Goal: Task Accomplishment & Management: Manage account settings

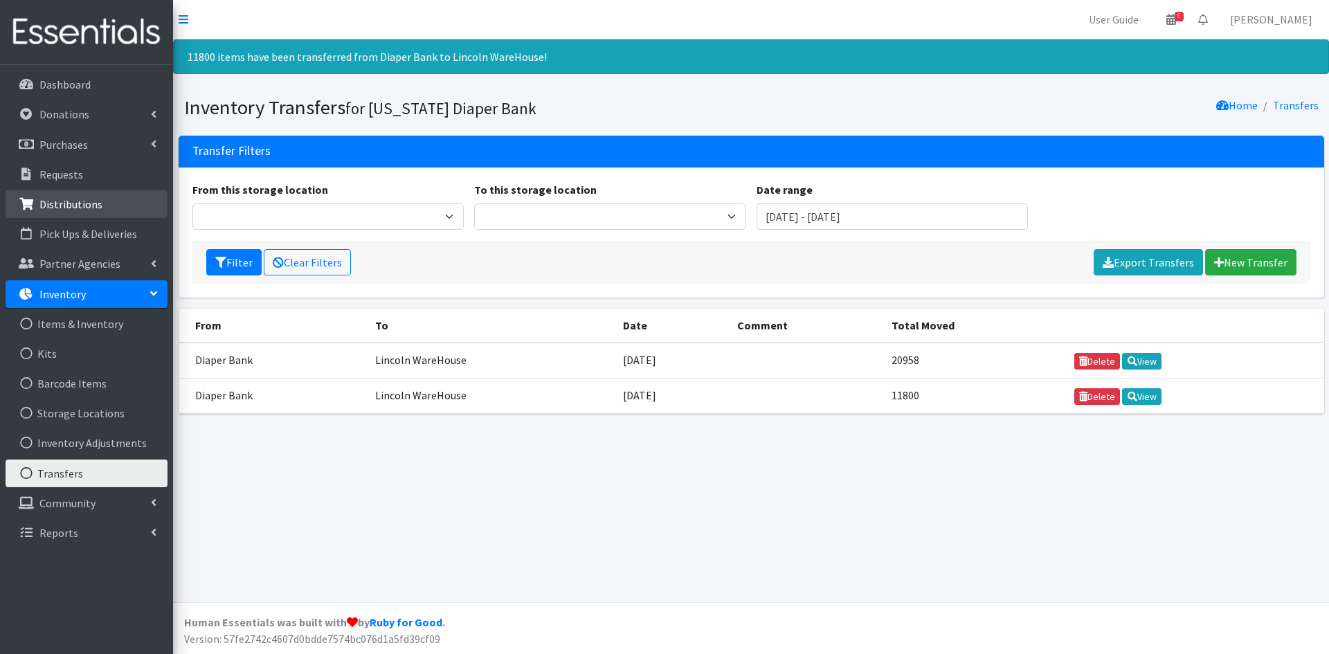
click at [92, 207] on p "Distributions" at bounding box center [70, 204] width 63 height 14
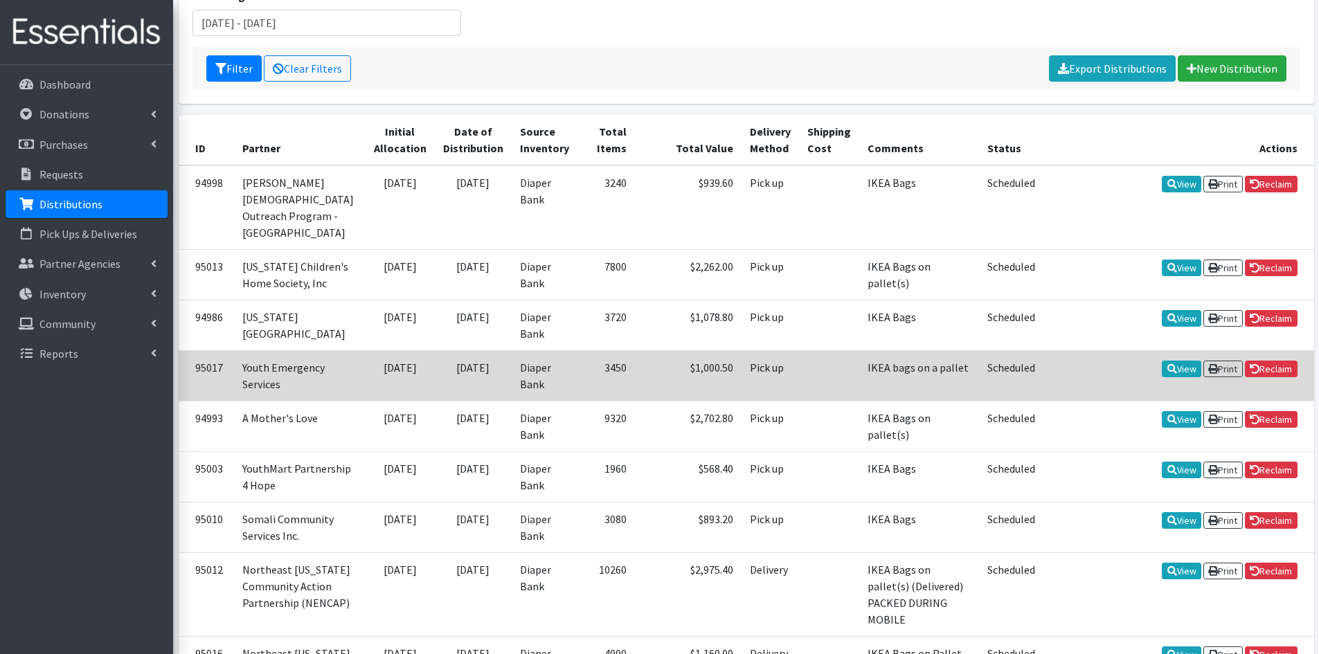
scroll to position [277, 0]
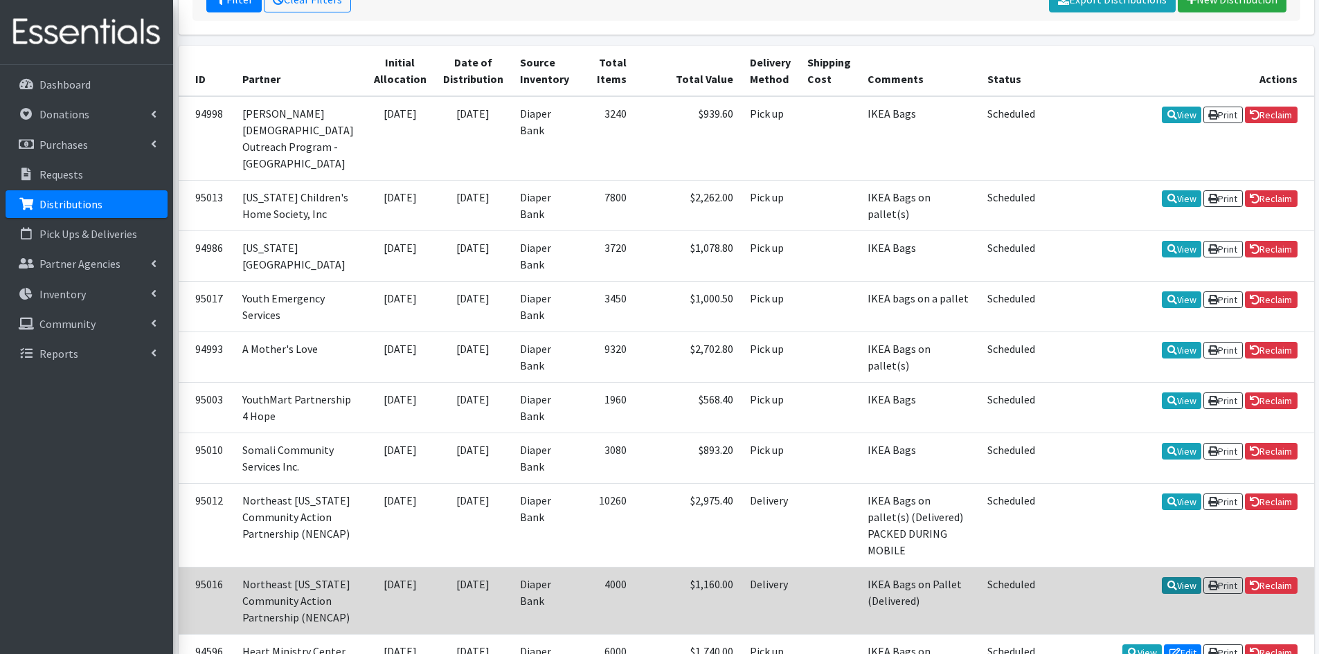
click at [1171, 577] on link "View" at bounding box center [1180, 585] width 39 height 17
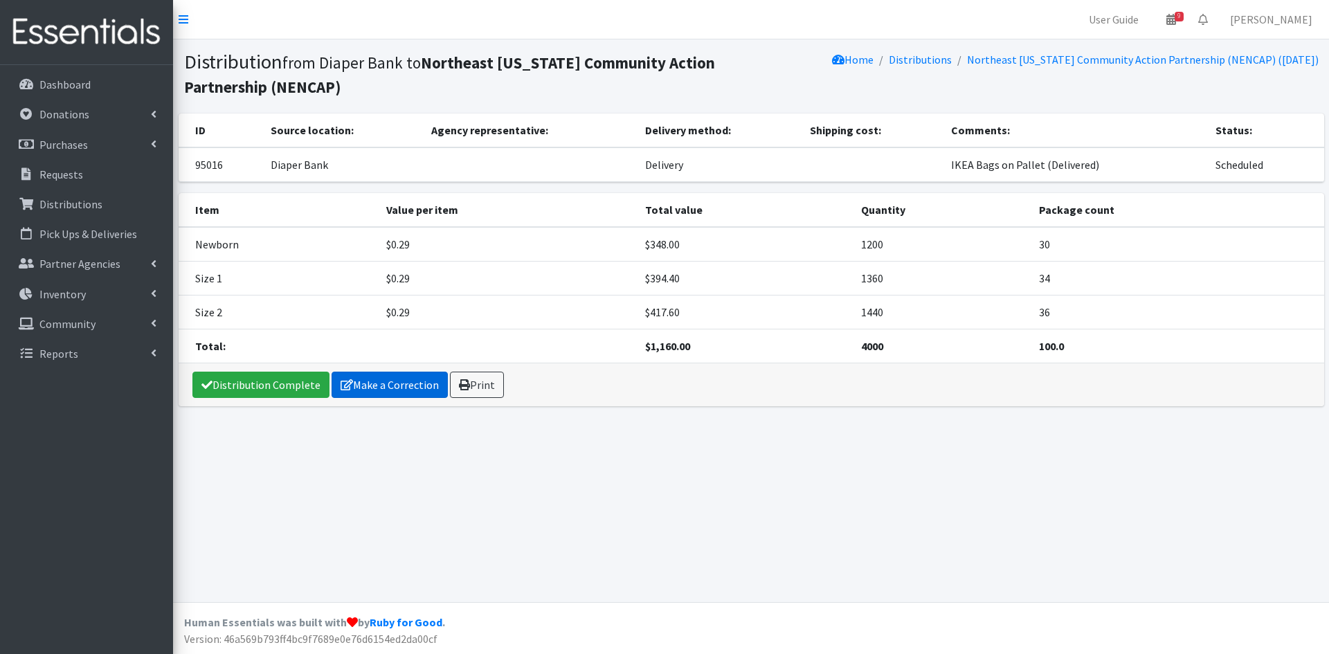
click at [392, 381] on link "Make a Correction" at bounding box center [390, 385] width 116 height 26
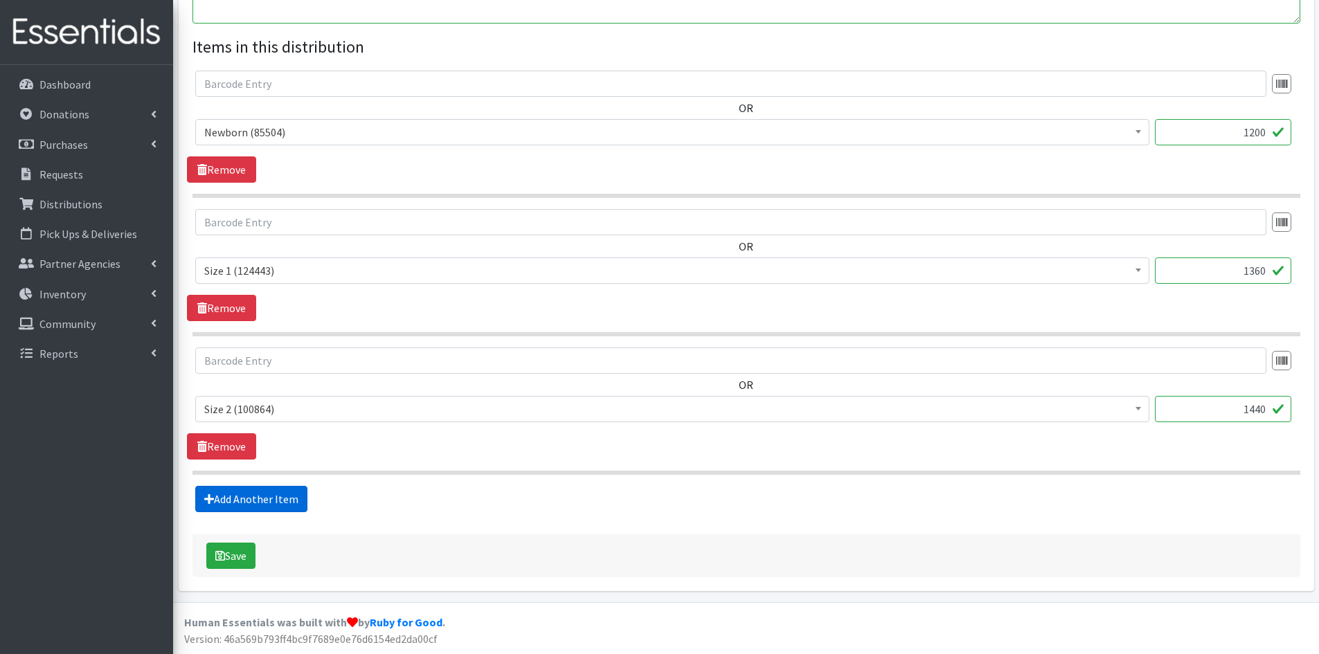
click at [270, 489] on link "Add Another Item" at bounding box center [251, 499] width 112 height 26
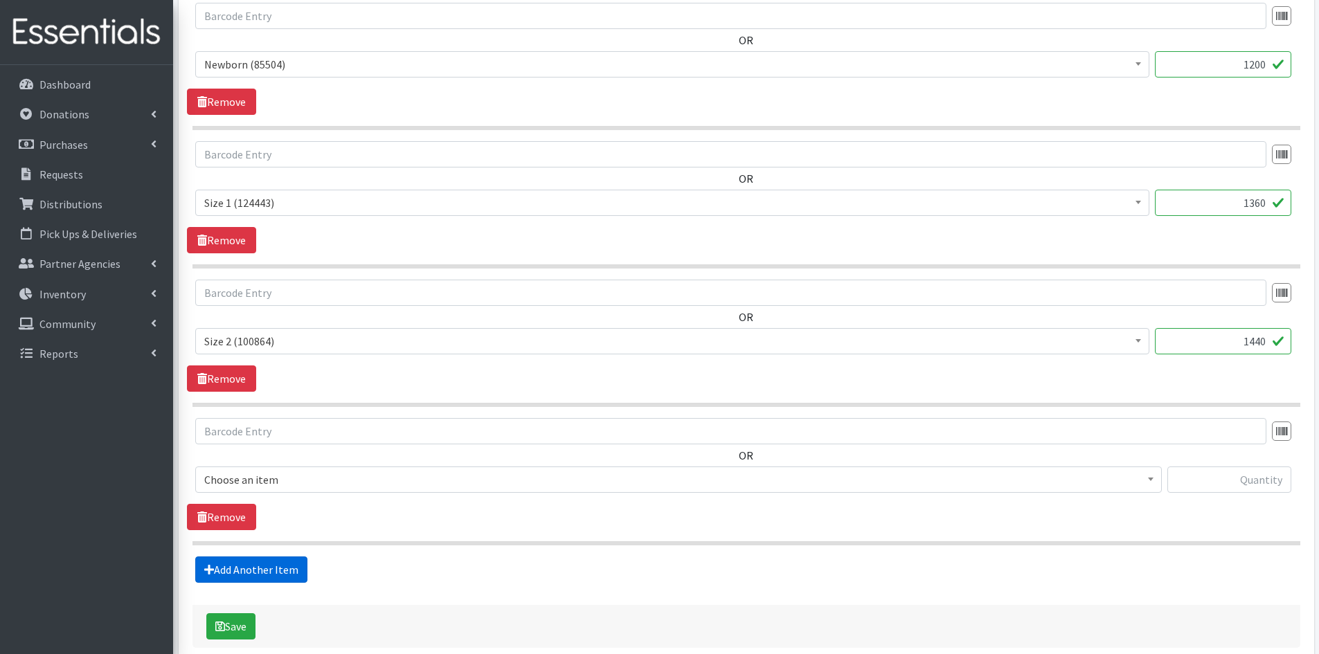
scroll to position [637, 0]
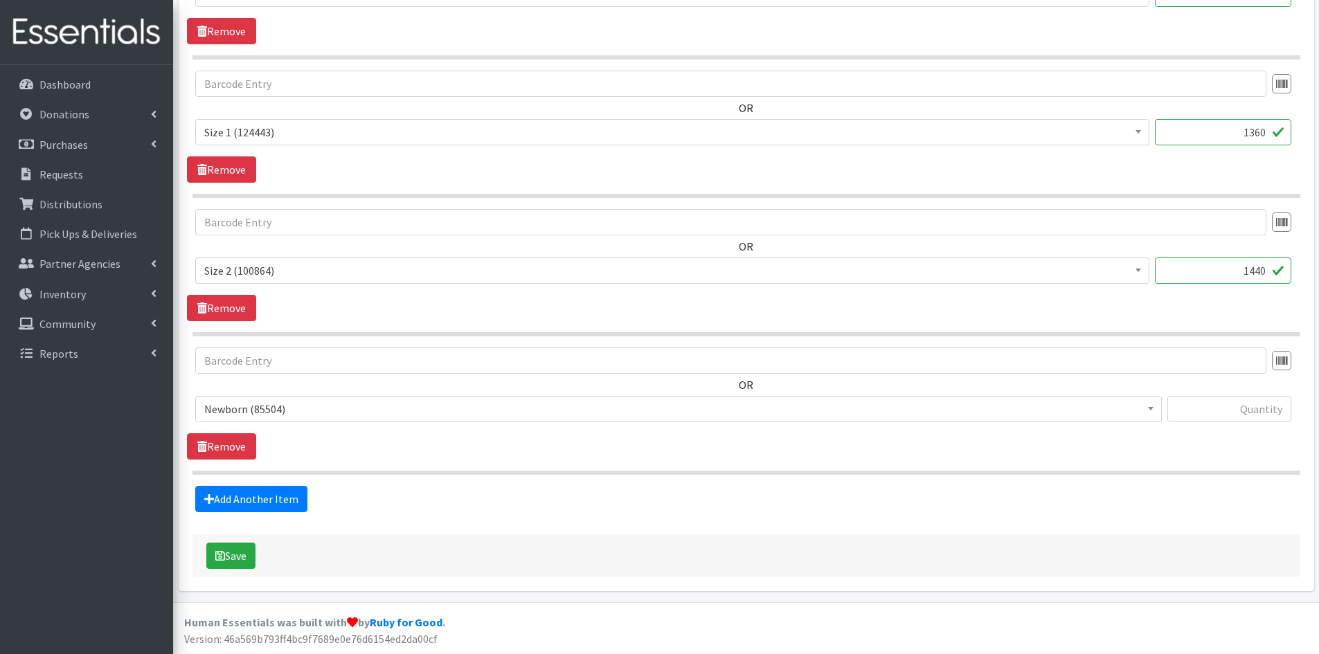
click at [305, 406] on span "Newborn (85504)" at bounding box center [678, 408] width 948 height 19
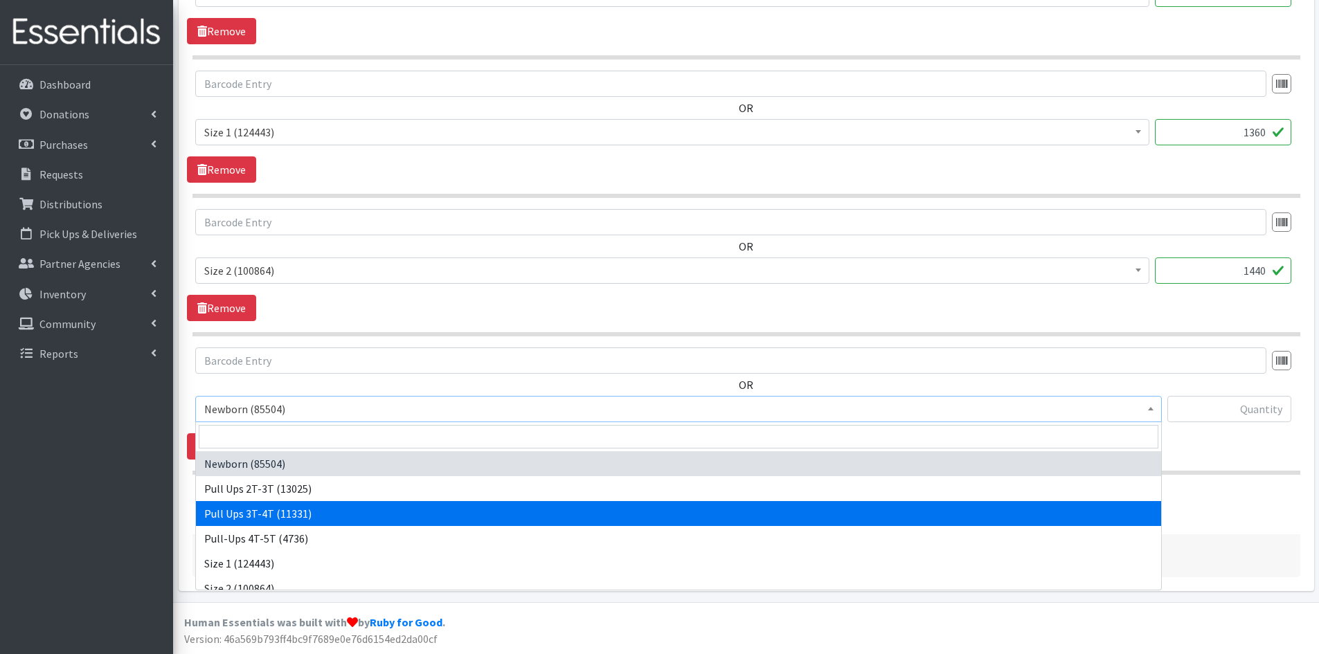
select select "3697"
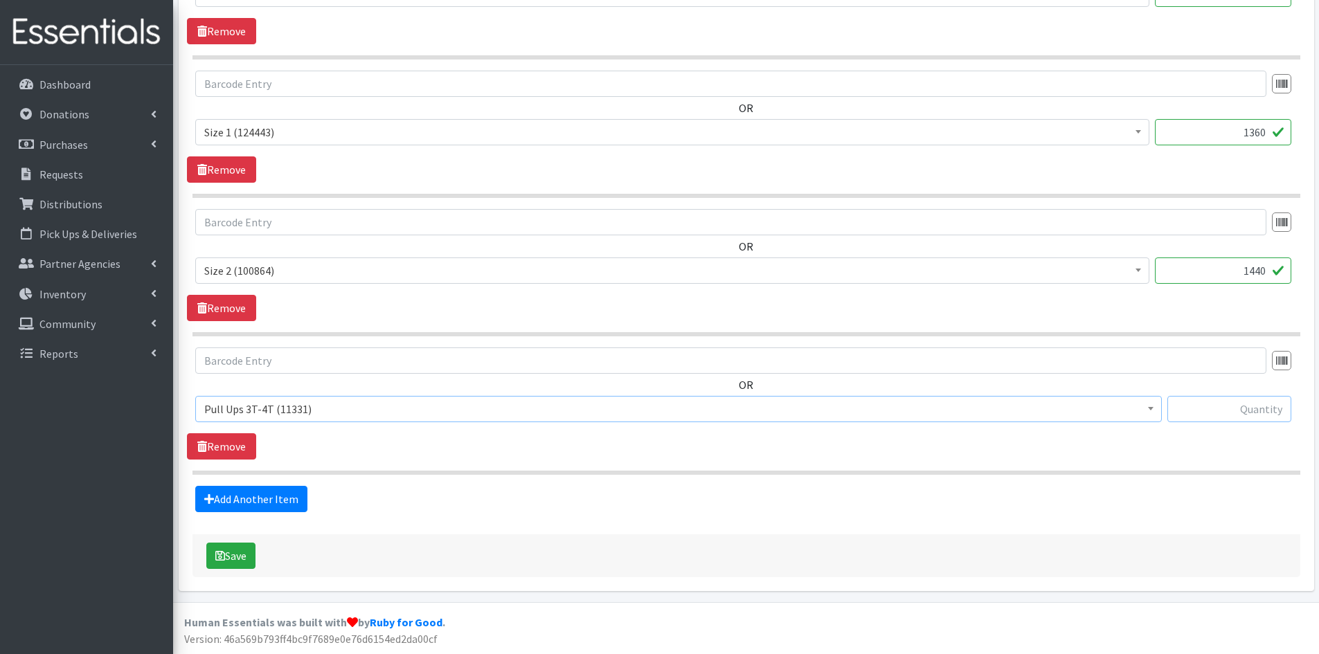
click at [1222, 400] on input "text" at bounding box center [1229, 409] width 124 height 26
type input "240"
click at [248, 552] on button "Save" at bounding box center [230, 556] width 49 height 26
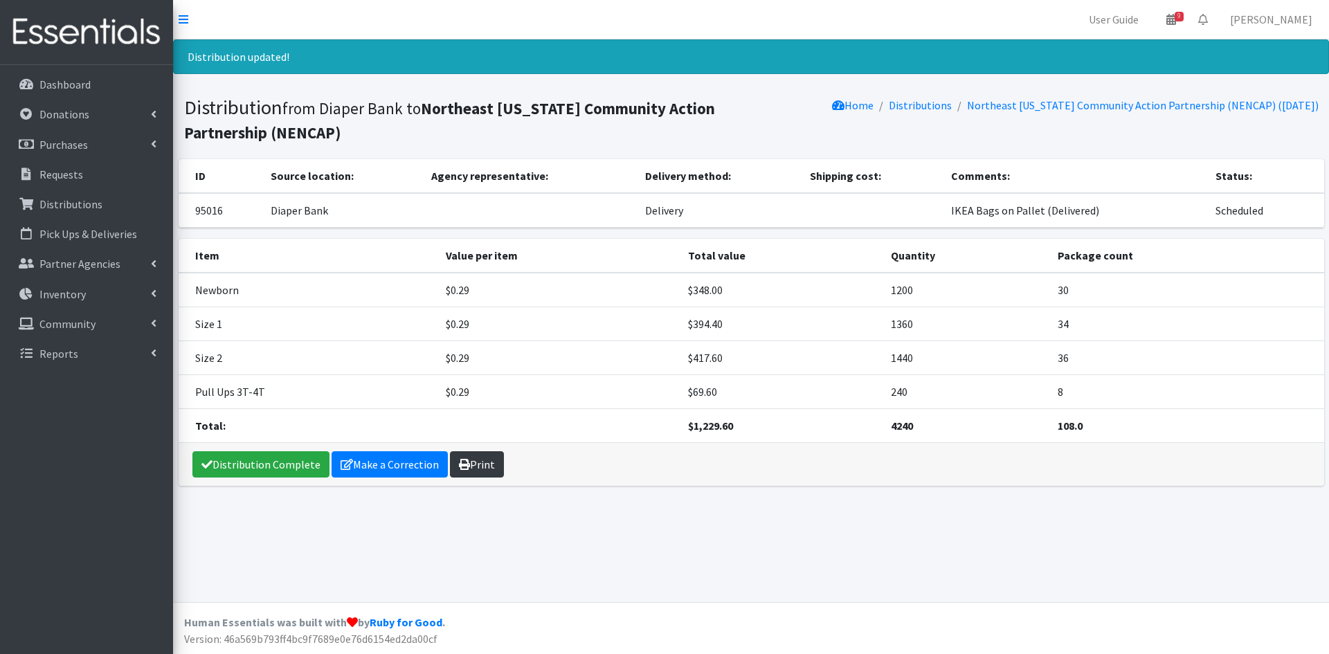
click at [478, 467] on link "Print" at bounding box center [477, 464] width 54 height 26
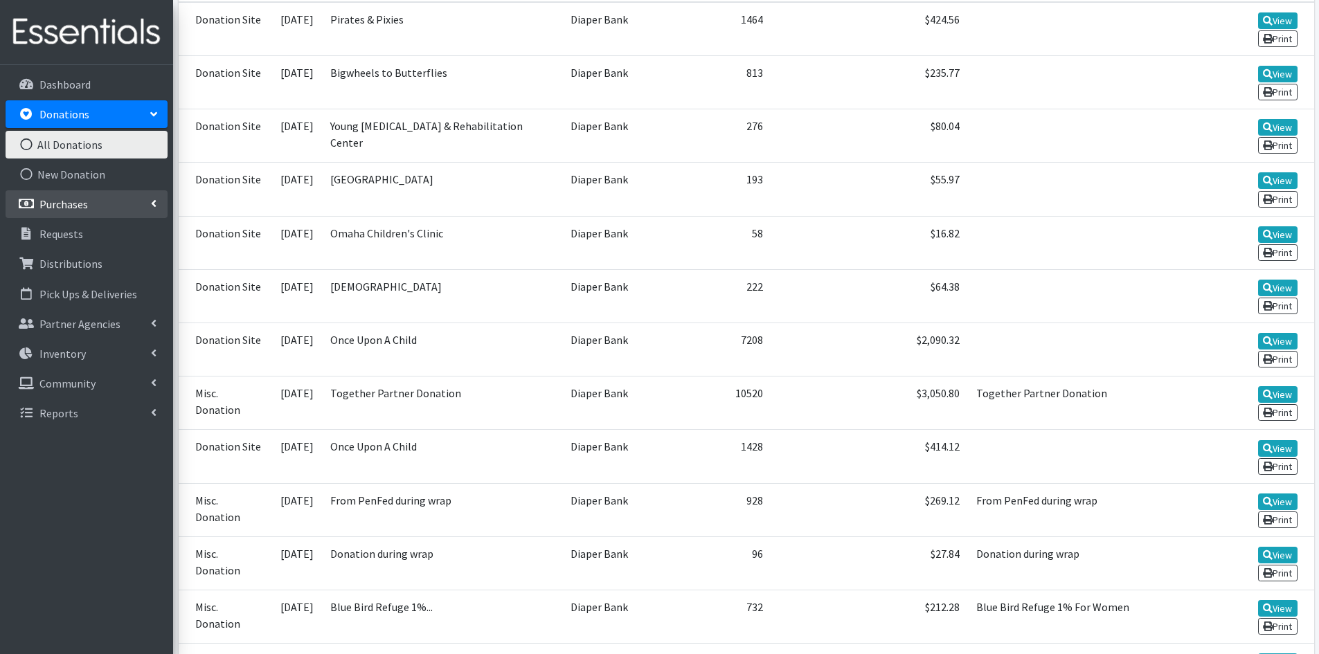
scroll to position [346, 0]
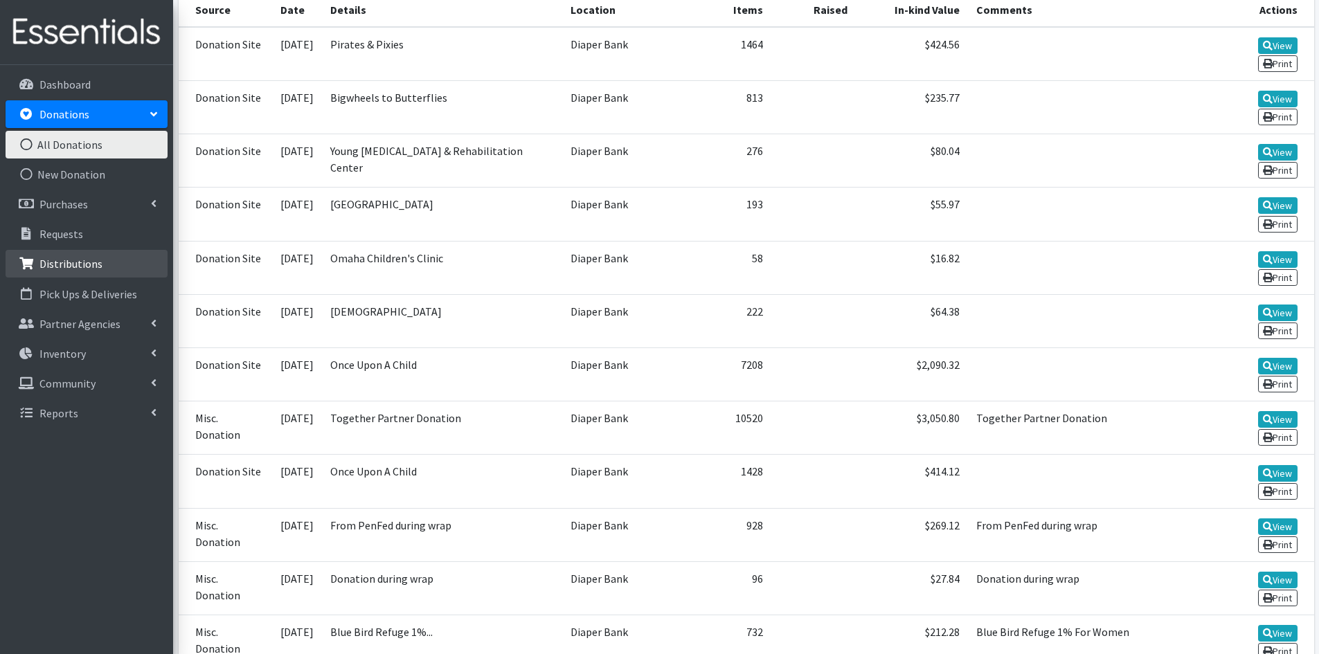
click at [86, 266] on p "Distributions" at bounding box center [70, 264] width 63 height 14
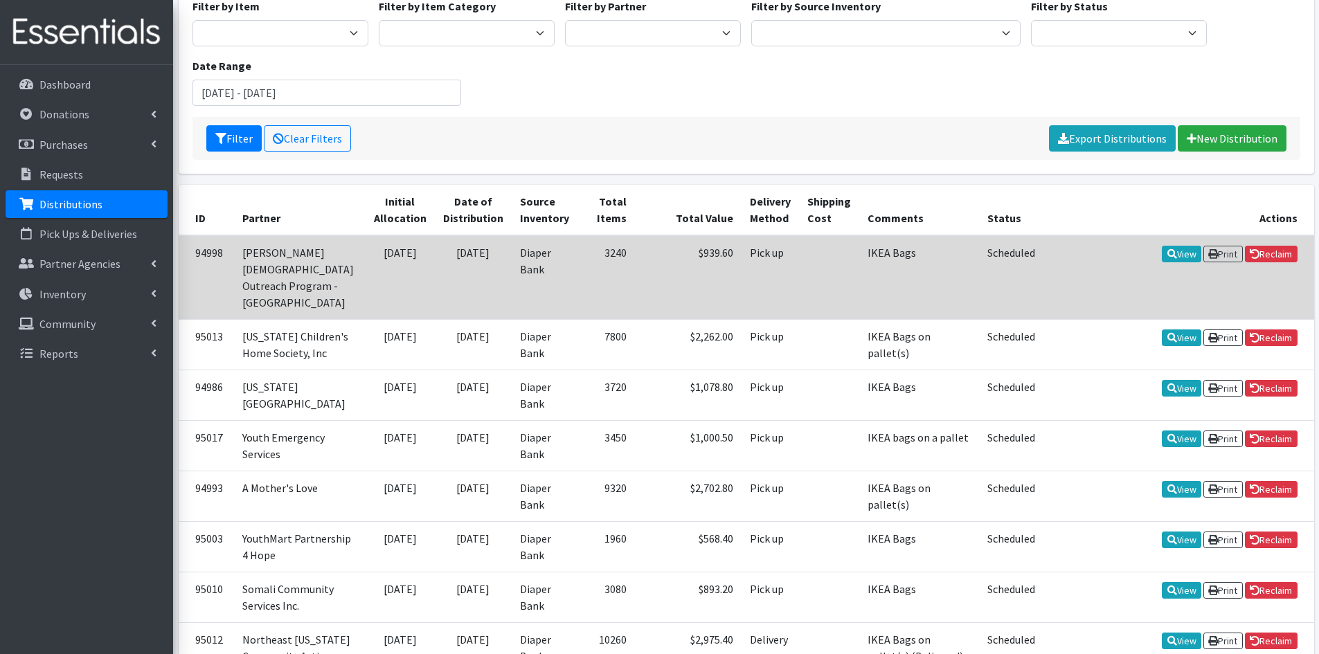
scroll to position [208, 0]
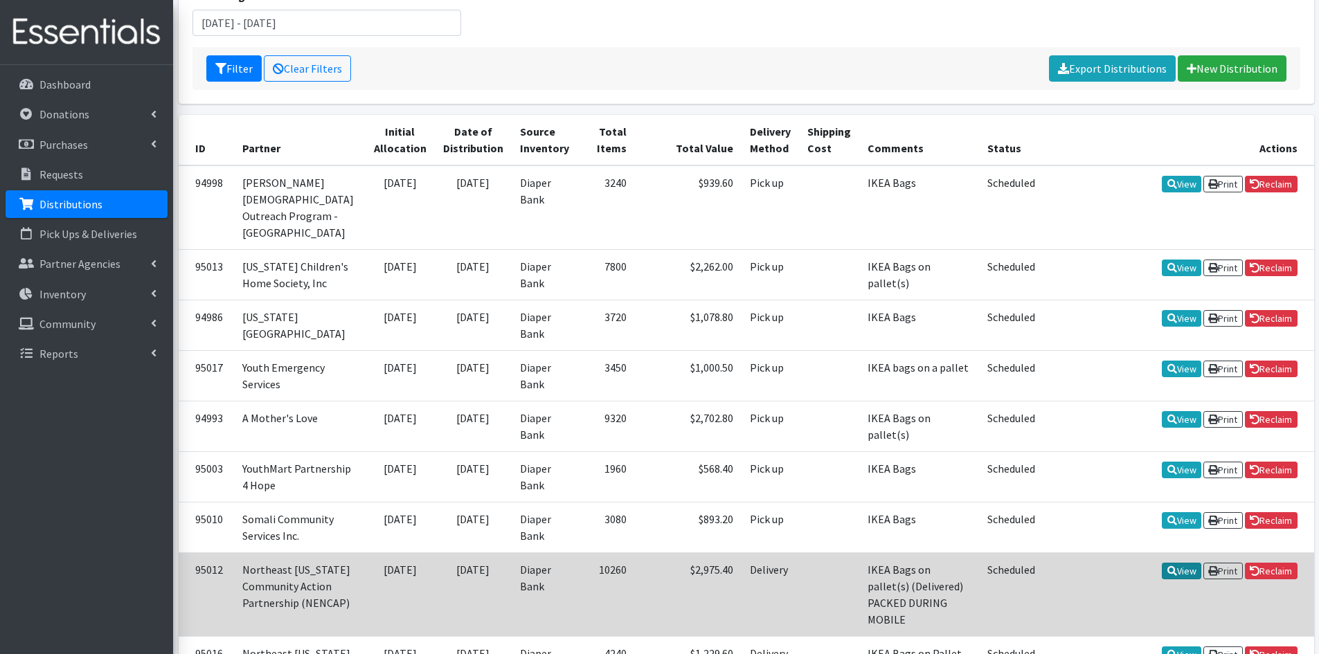
click at [1167, 566] on icon at bounding box center [1172, 571] width 10 height 10
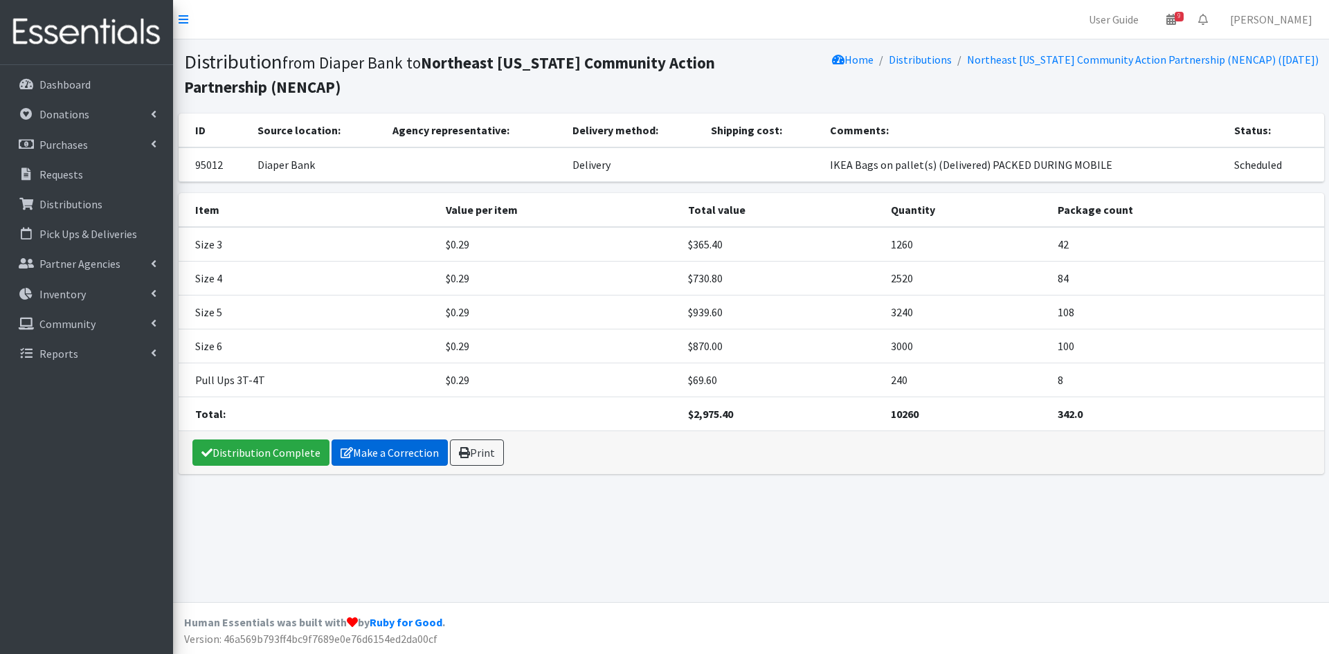
click at [352, 450] on link "Make a Correction" at bounding box center [390, 453] width 116 height 26
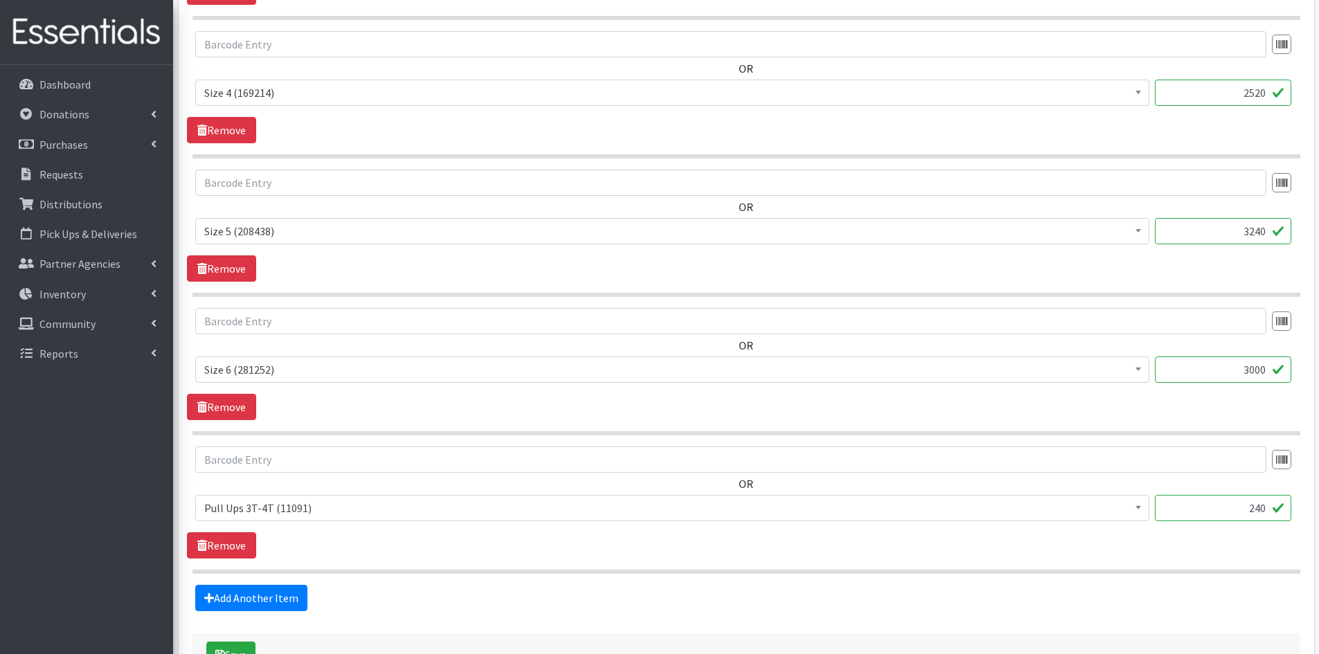
scroll to position [761, 0]
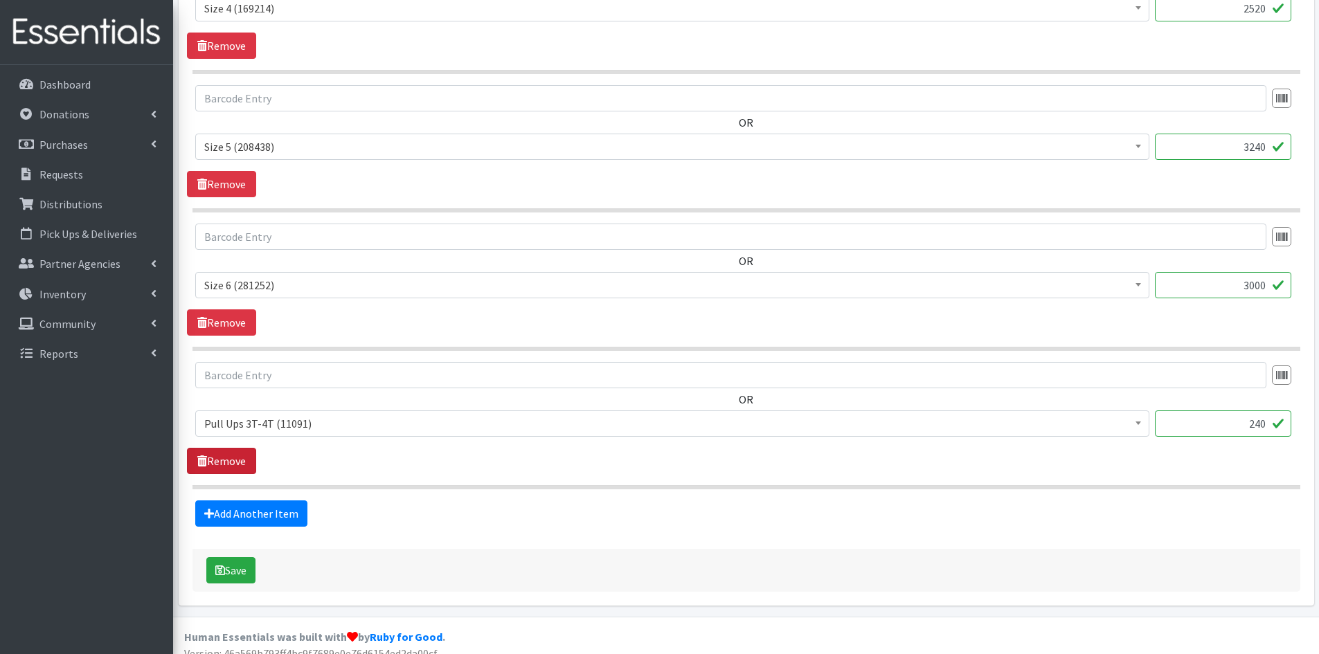
click at [216, 458] on link "Remove" at bounding box center [221, 461] width 69 height 26
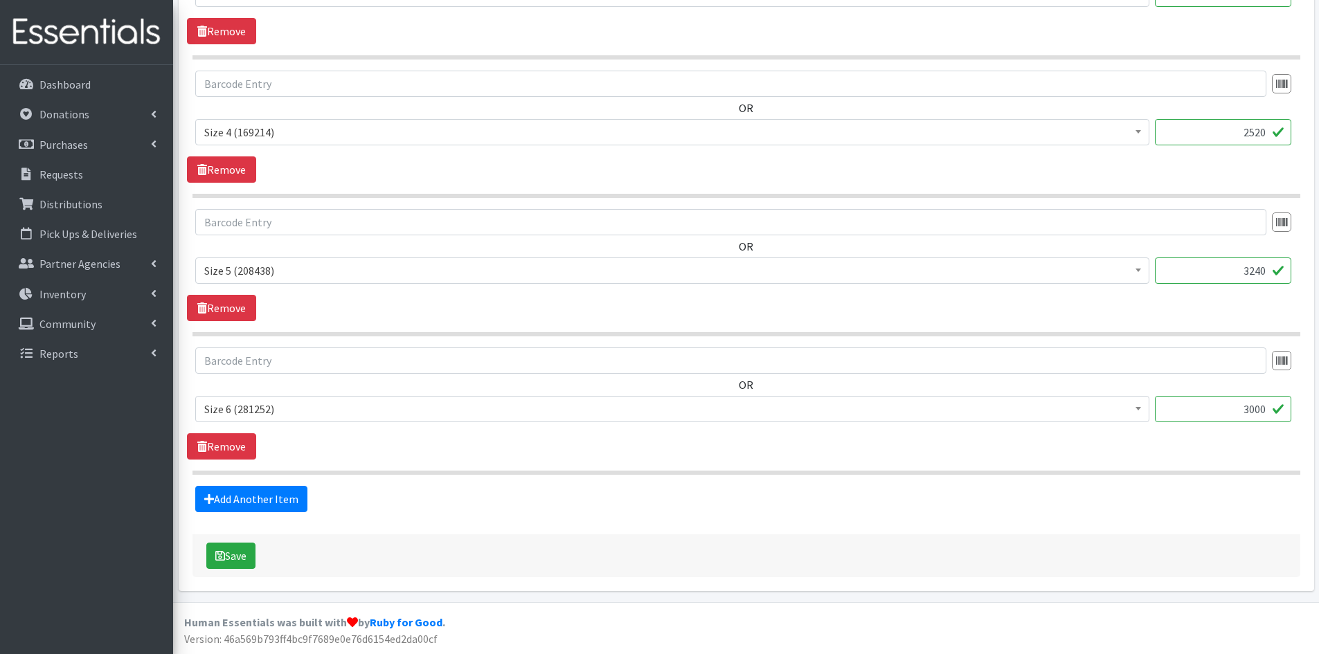
scroll to position [637, 0]
click at [238, 559] on button "Save" at bounding box center [230, 556] width 49 height 26
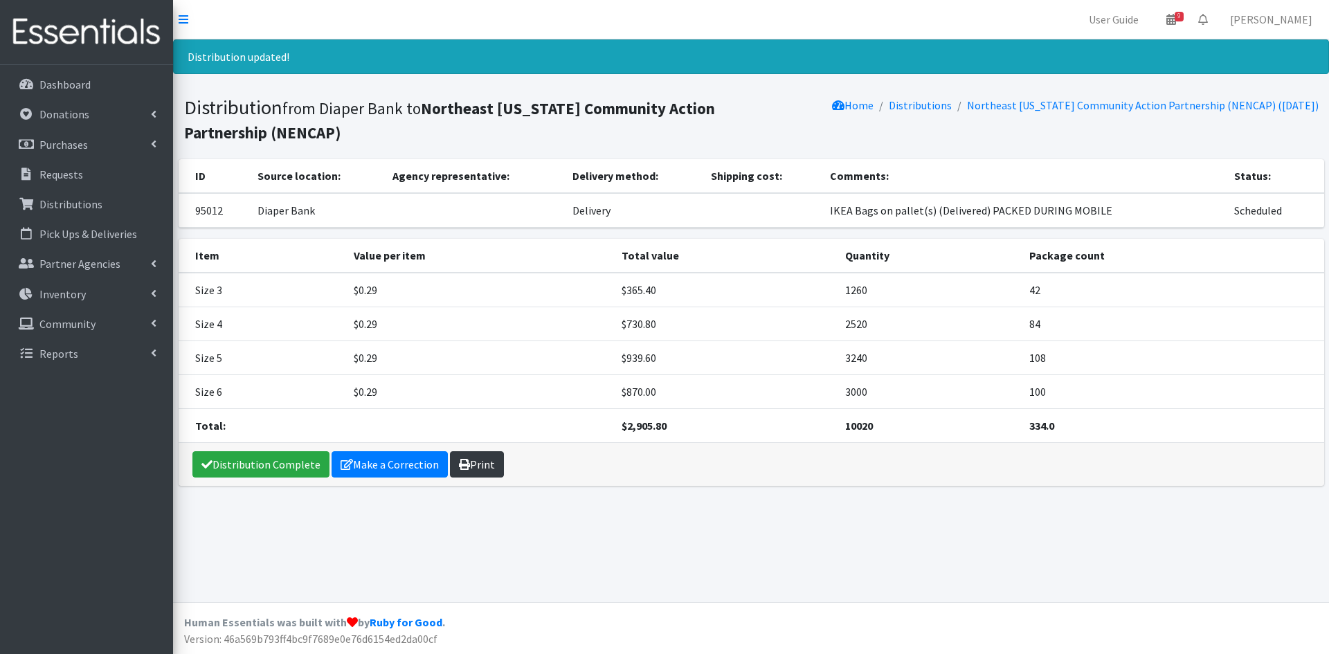
click at [459, 463] on icon at bounding box center [464, 464] width 11 height 11
